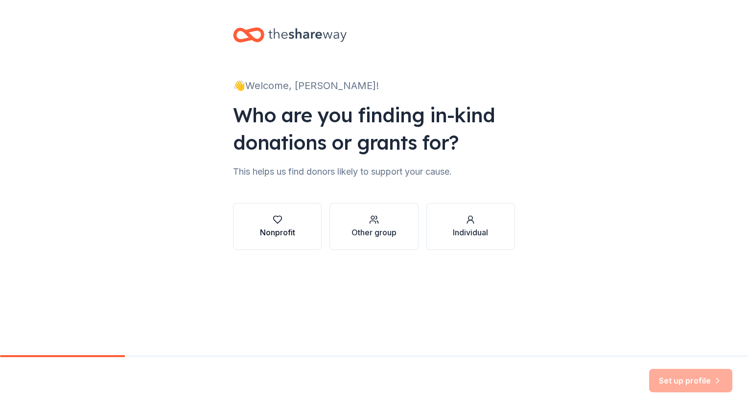
click at [289, 220] on div "button" at bounding box center [277, 220] width 35 height 10
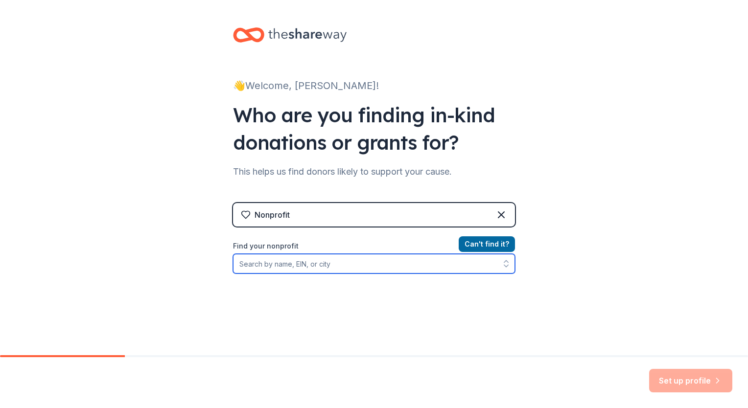
click at [311, 267] on input "Find your nonprofit" at bounding box center [374, 264] width 282 height 20
click at [294, 263] on input "Find your nonprofit" at bounding box center [374, 264] width 282 height 20
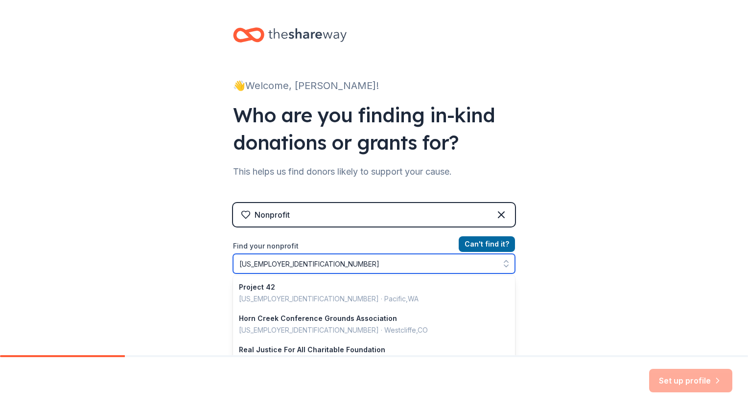
type input "84-48588069"
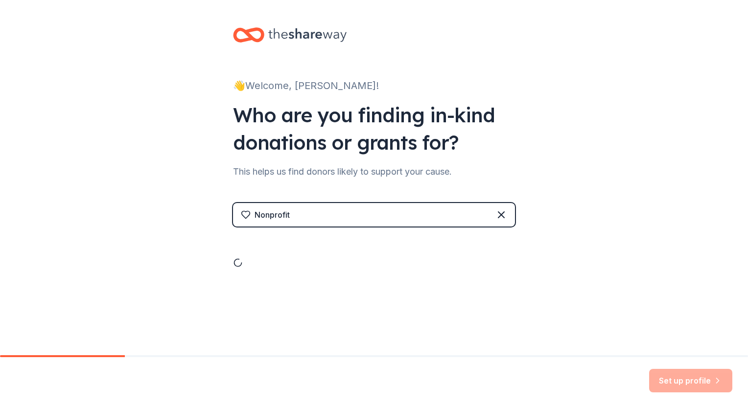
click at [272, 301] on div "👋 Welcome, Chasity! Who are you finding in-kind donations or grants for? This h…" at bounding box center [373, 167] width 313 height 334
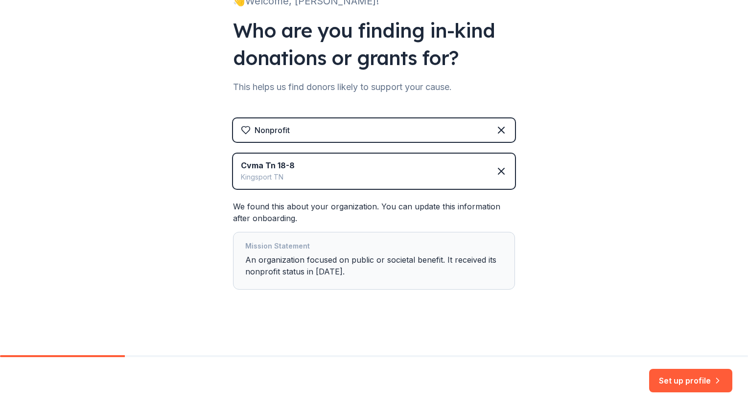
scroll to position [85, 0]
click at [689, 385] on button "Set up profile" at bounding box center [690, 381] width 83 height 24
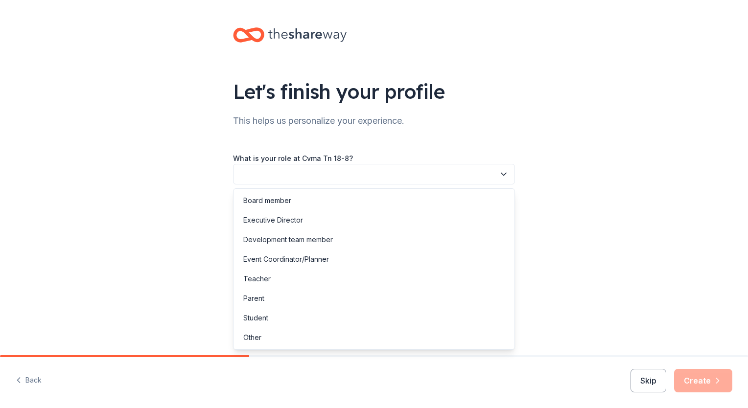
click at [503, 174] on icon "button" at bounding box center [504, 174] width 10 height 10
click at [379, 205] on div "Board member" at bounding box center [374, 201] width 277 height 20
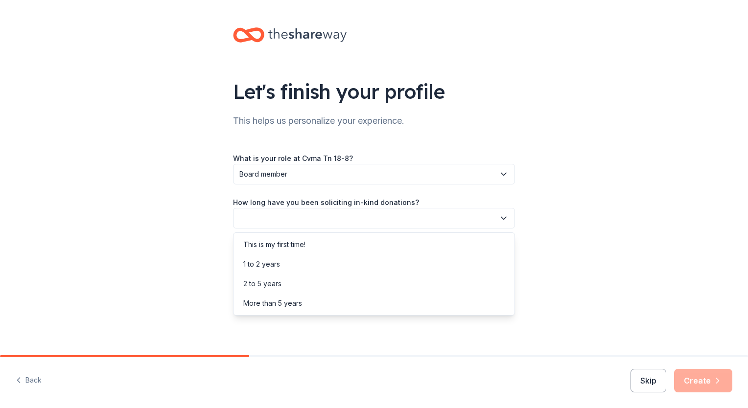
click at [378, 215] on button "button" at bounding box center [374, 218] width 282 height 21
click at [357, 243] on div "This is my first time!" at bounding box center [374, 245] width 277 height 20
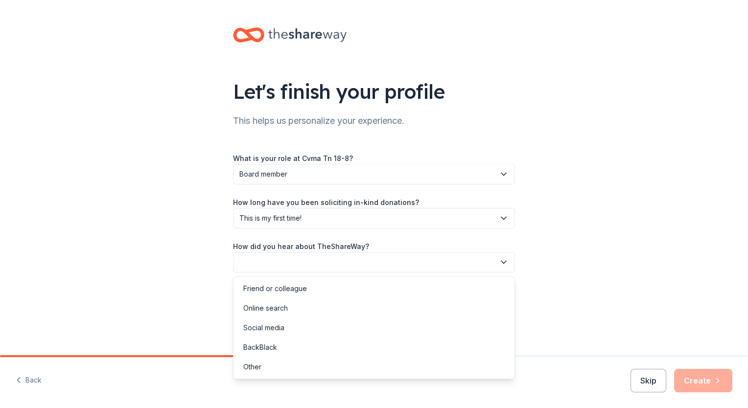
click at [361, 264] on button "button" at bounding box center [374, 262] width 282 height 21
click at [318, 312] on div "Online search" at bounding box center [374, 309] width 277 height 20
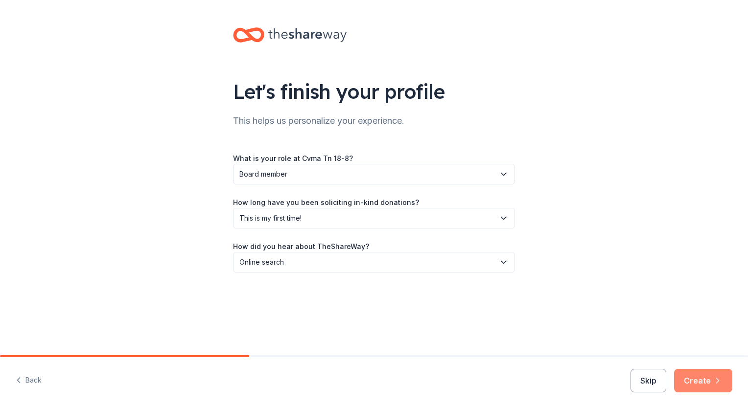
click at [706, 382] on button "Create" at bounding box center [703, 381] width 58 height 24
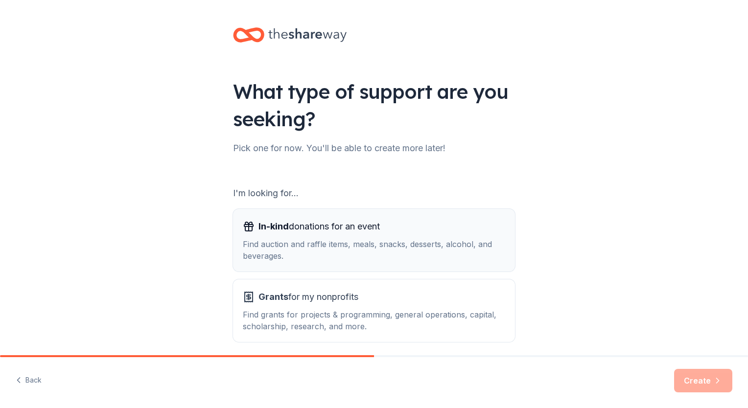
click at [438, 254] on div "Find auction and raffle items, meals, snacks, desserts, alcohol, and beverages." at bounding box center [374, 251] width 263 height 24
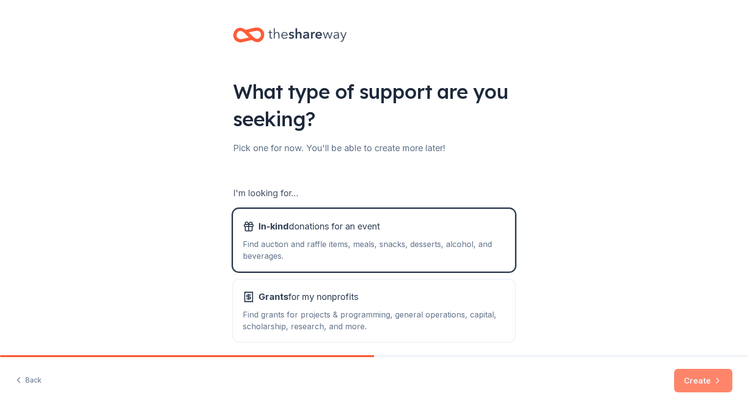
click at [692, 377] on button "Create" at bounding box center [703, 381] width 58 height 24
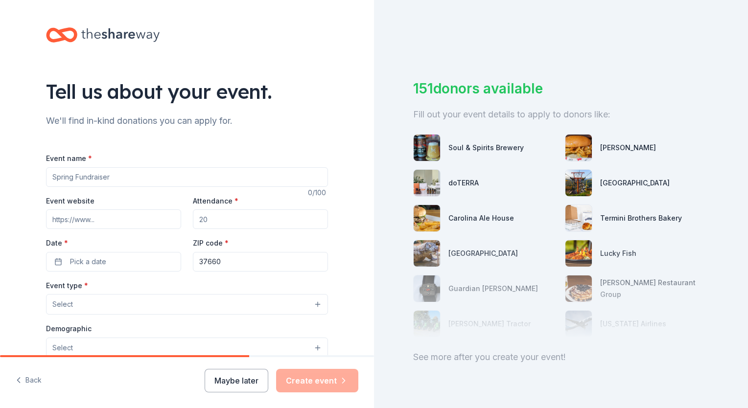
click at [121, 177] on input "Event name *" at bounding box center [187, 177] width 282 height 20
type input "Call To Arms"
click at [113, 220] on input "Event website" at bounding box center [113, 220] width 135 height 20
type input "cvmatn188.org"
click at [226, 217] on input "Attendance *" at bounding box center [260, 220] width 135 height 20
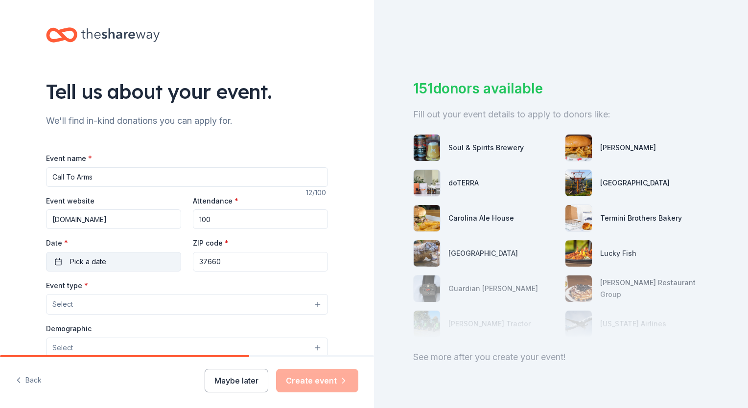
type input "100"
click at [137, 262] on button "Pick a date" at bounding box center [113, 262] width 135 height 20
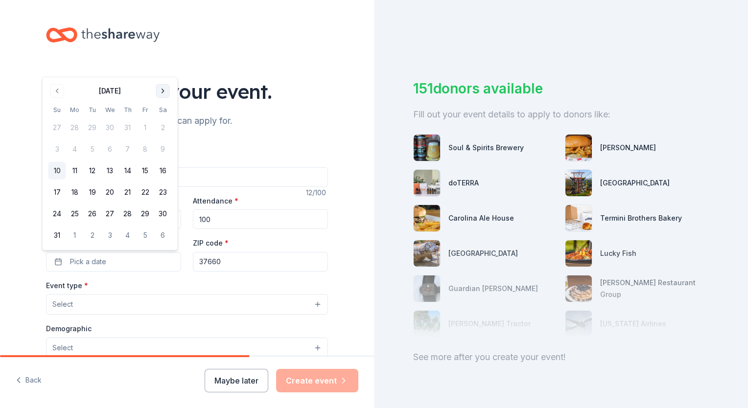
click at [163, 89] on button "Go to next month" at bounding box center [163, 91] width 14 height 14
click at [161, 151] on button "6" at bounding box center [163, 150] width 18 height 18
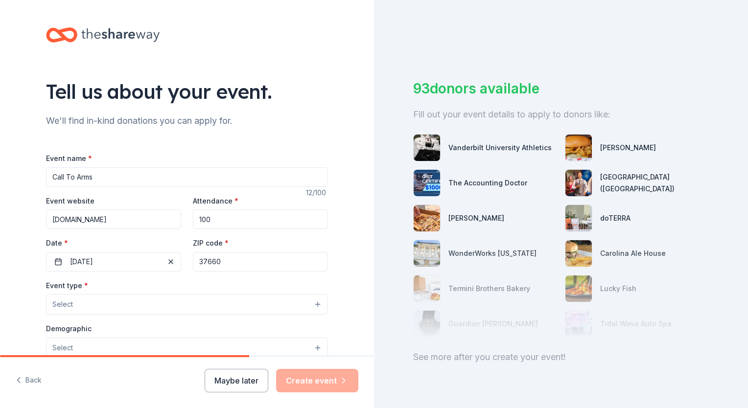
click at [224, 264] on input "37660" at bounding box center [260, 262] width 135 height 20
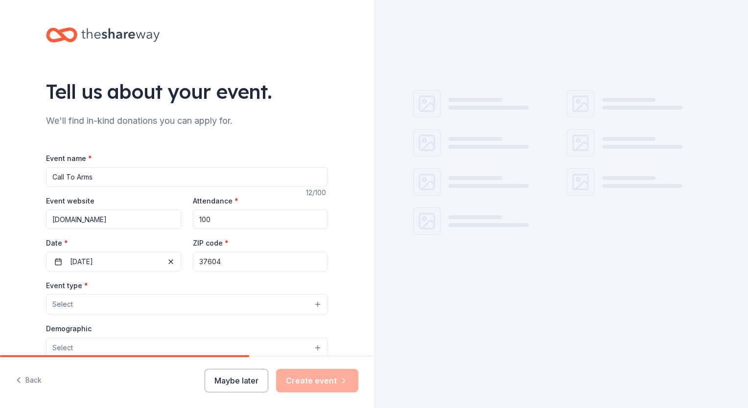
type input "37604"
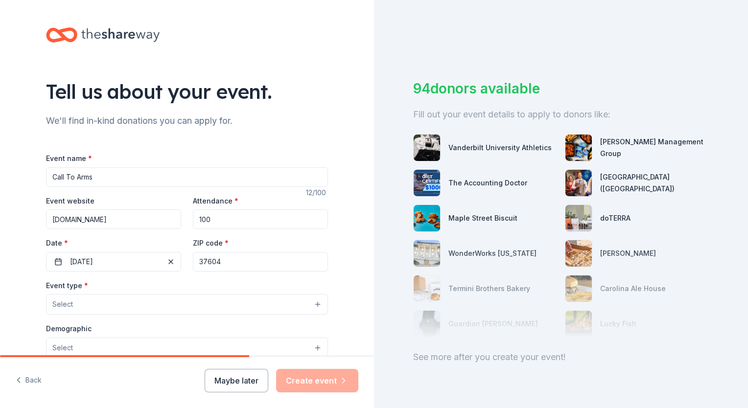
click at [158, 306] on button "Select" at bounding box center [187, 304] width 282 height 21
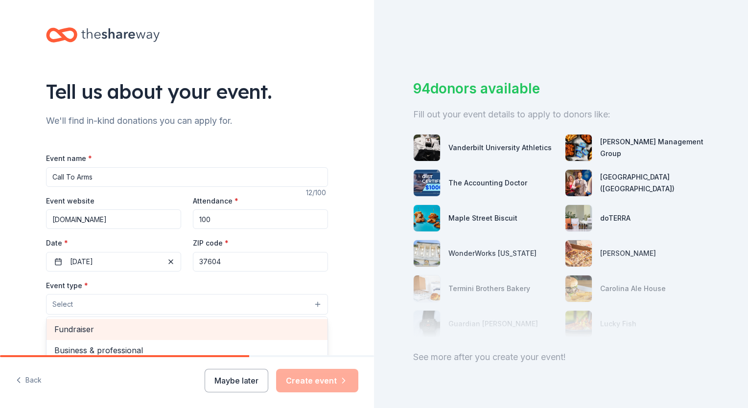
click at [154, 329] on span "Fundraiser" at bounding box center [186, 329] width 265 height 13
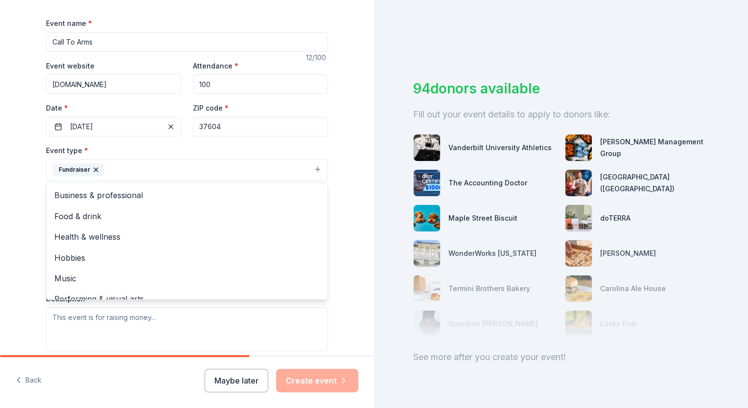
scroll to position [137, 0]
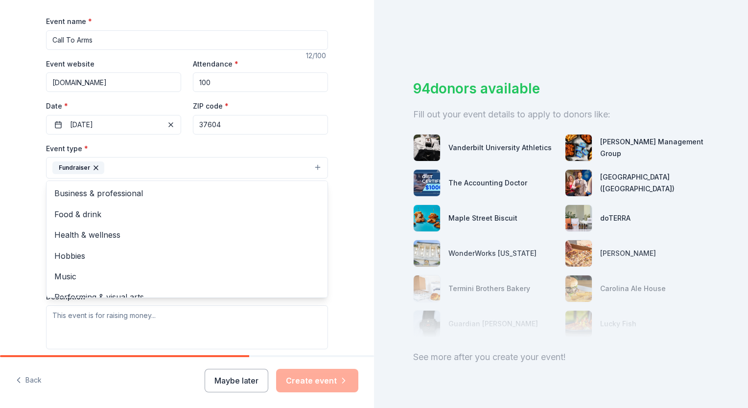
click at [342, 220] on div "Tell us about your event. We'll find in-kind donations you can apply for. Event…" at bounding box center [187, 189] width 374 height 653
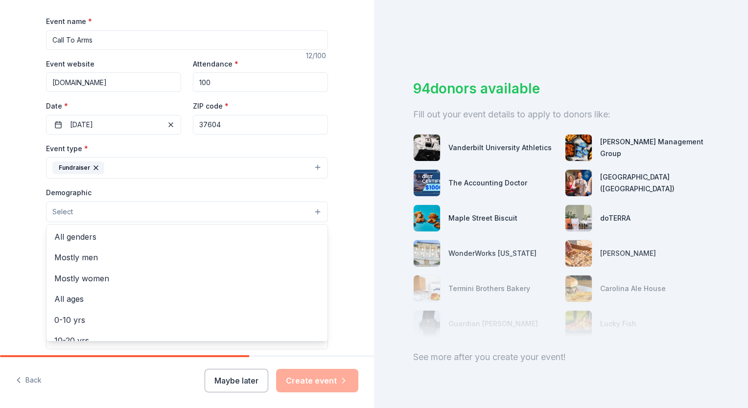
click at [278, 212] on button "Select" at bounding box center [187, 212] width 282 height 21
click at [247, 233] on span "All genders" at bounding box center [186, 237] width 265 height 13
click at [356, 253] on div "Tell us about your event. We'll find in-kind donations you can apply for. Event…" at bounding box center [187, 190] width 374 height 654
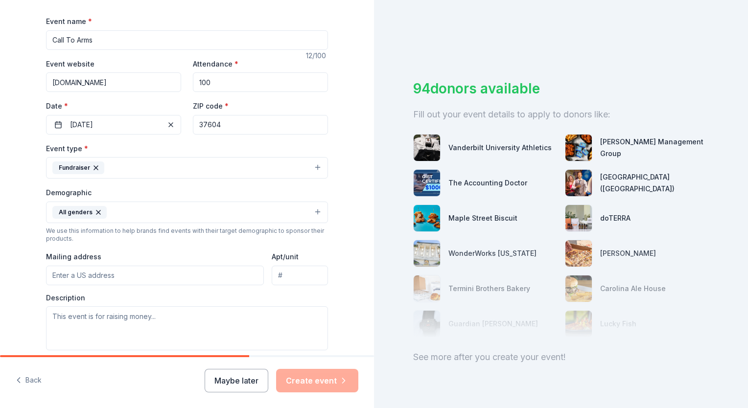
click at [155, 276] on input "Mailing address" at bounding box center [155, 276] width 218 height 20
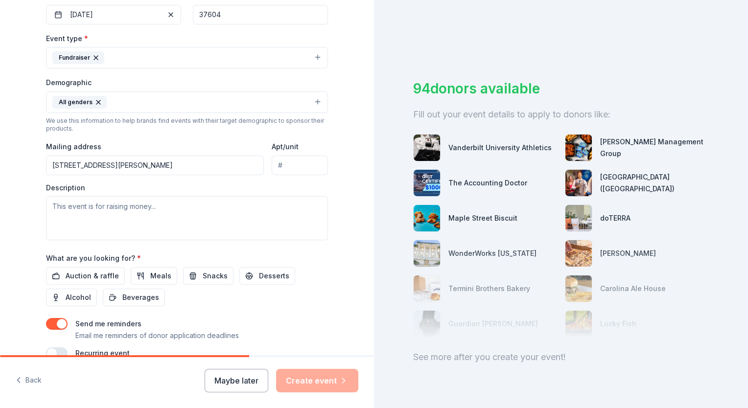
scroll to position [255, 0]
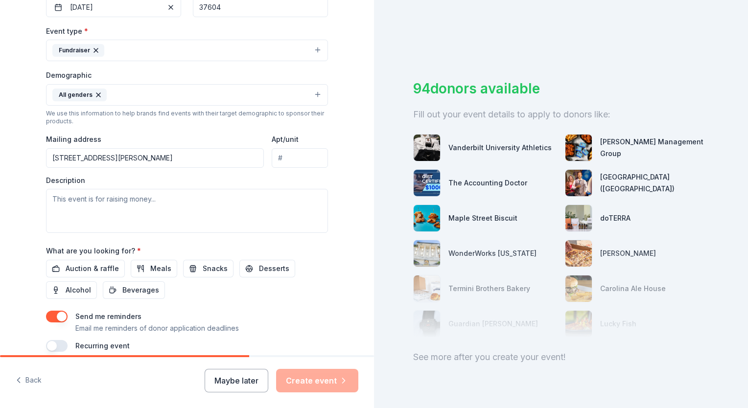
click at [133, 158] on input "309 HUNT AVE" at bounding box center [155, 158] width 218 height 20
type input "309 Hunt Avenue, Church Hill, TN, 37642"
click at [123, 200] on textarea at bounding box center [187, 211] width 282 height 44
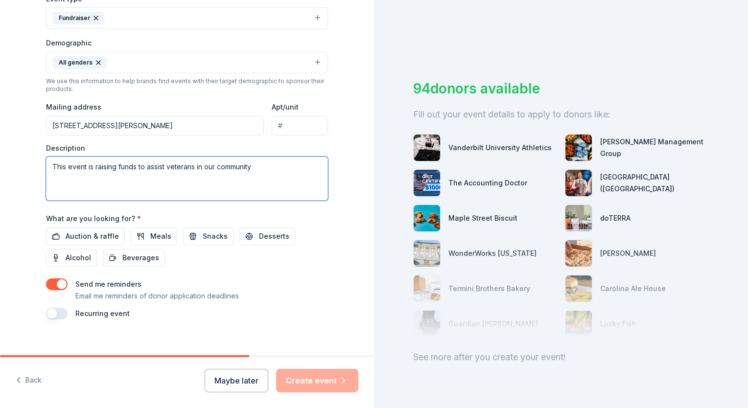
scroll to position [298, 0]
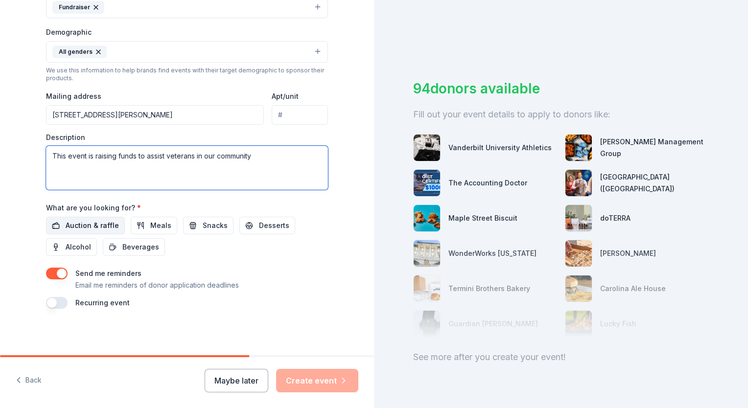
type textarea "This event is raising funds to assist veterans in our community"
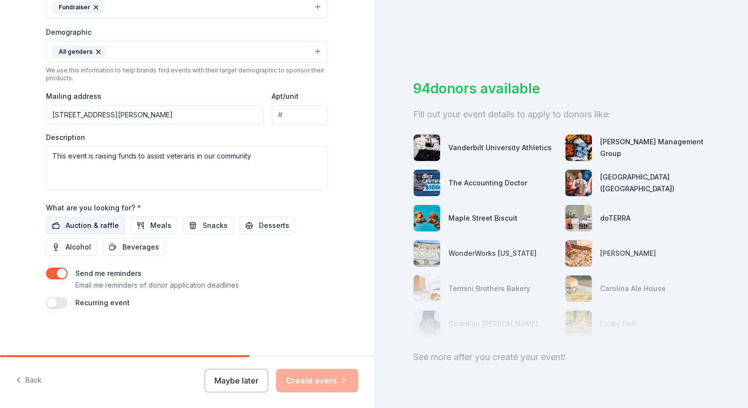
click at [103, 222] on span "Auction & raffle" at bounding box center [92, 226] width 53 height 12
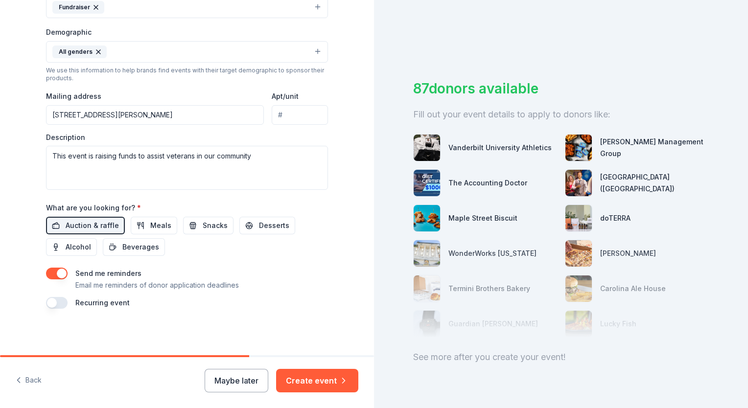
click at [51, 301] on button "button" at bounding box center [57, 303] width 22 height 12
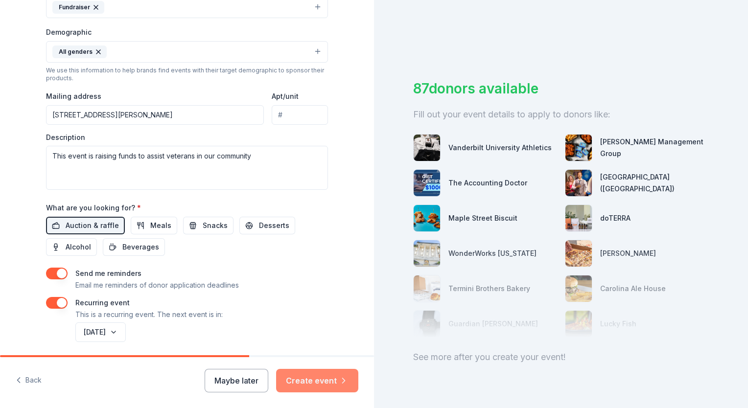
click at [318, 379] on button "Create event" at bounding box center [317, 381] width 82 height 24
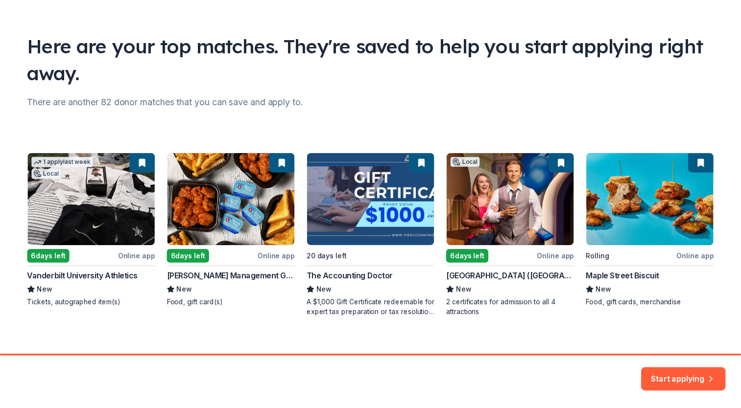
scroll to position [56, 0]
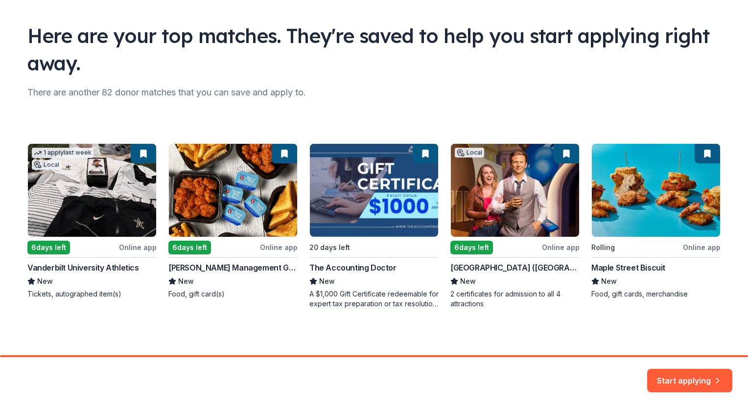
click at [632, 215] on div "1 apply last week Local 6 days left Online app Vanderbilt University Athletics …" at bounding box center [373, 226] width 693 height 166
click at [630, 267] on div "1 apply last week Local 6 days left Online app Vanderbilt University Athletics …" at bounding box center [373, 226] width 693 height 166
click at [666, 376] on button "Start applying" at bounding box center [689, 375] width 85 height 24
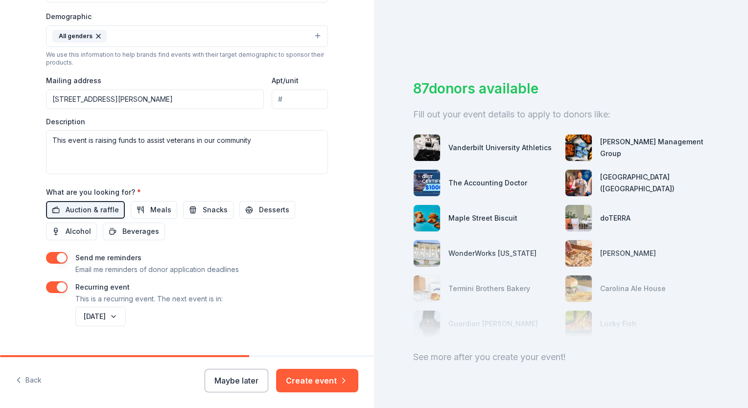
scroll to position [333, 0]
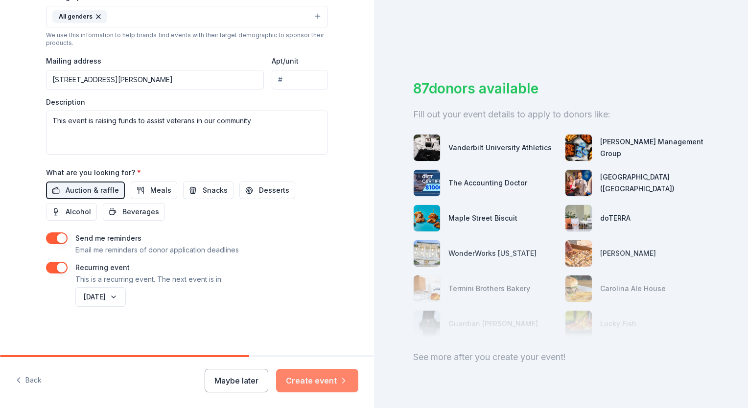
click at [308, 378] on button "Create event" at bounding box center [317, 381] width 82 height 24
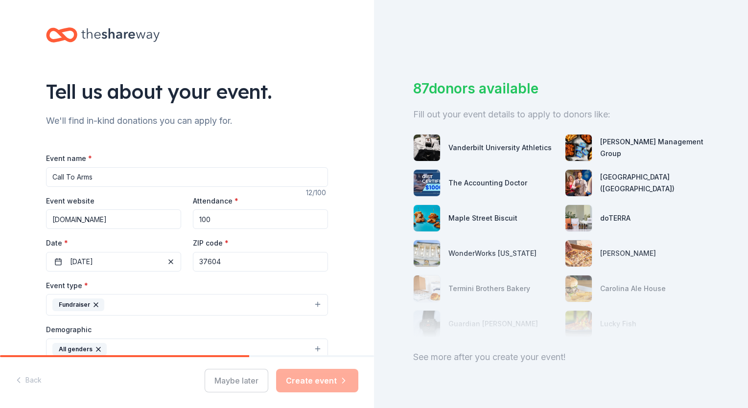
scroll to position [27, 0]
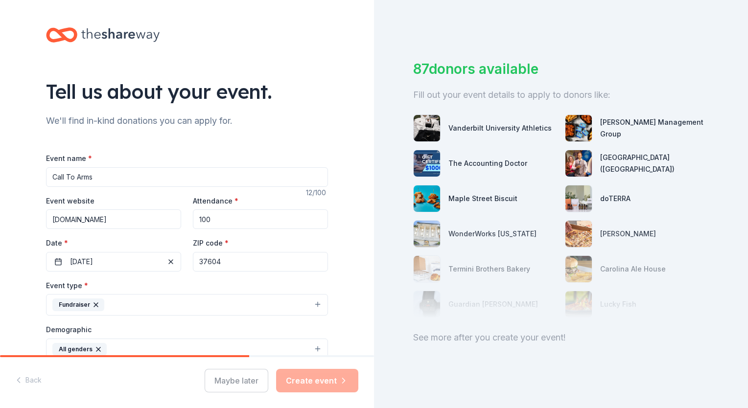
click at [576, 270] on div at bounding box center [561, 269] width 296 height 98
click at [617, 262] on div at bounding box center [561, 269] width 296 height 98
click at [608, 226] on div at bounding box center [561, 269] width 296 height 98
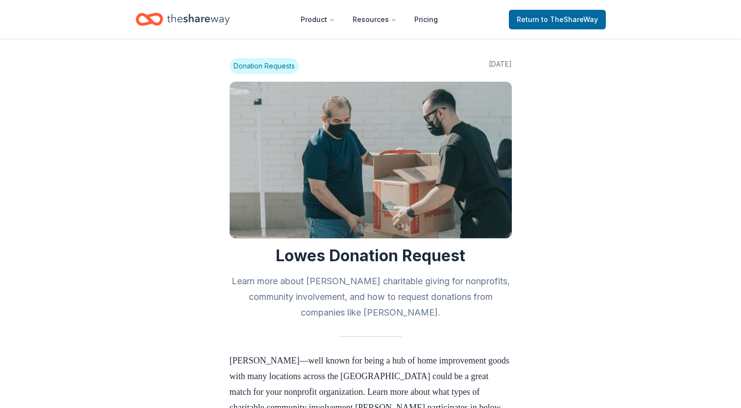
scroll to position [940, 0]
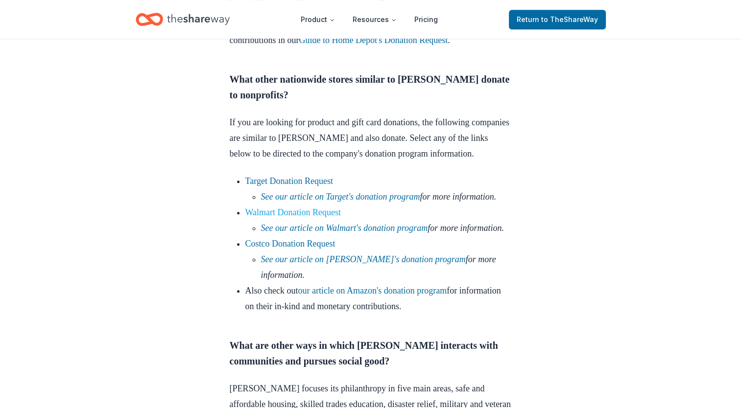
click at [294, 217] on link "Walmart Donation Request" at bounding box center [293, 213] width 96 height 10
